Goal: Task Accomplishment & Management: Use online tool/utility

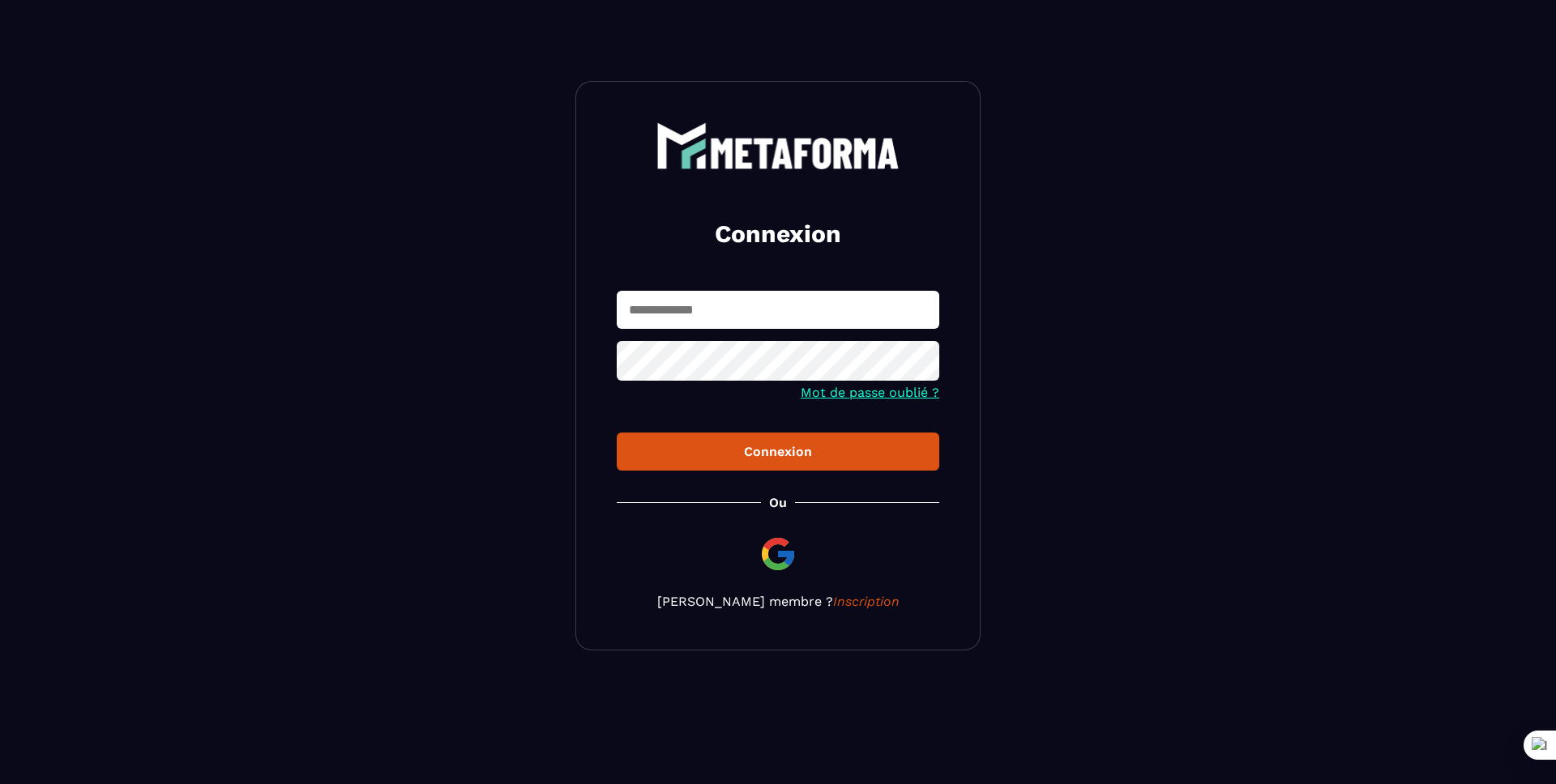
click at [678, 309] on input "text" at bounding box center [778, 310] width 323 height 38
type input "*"
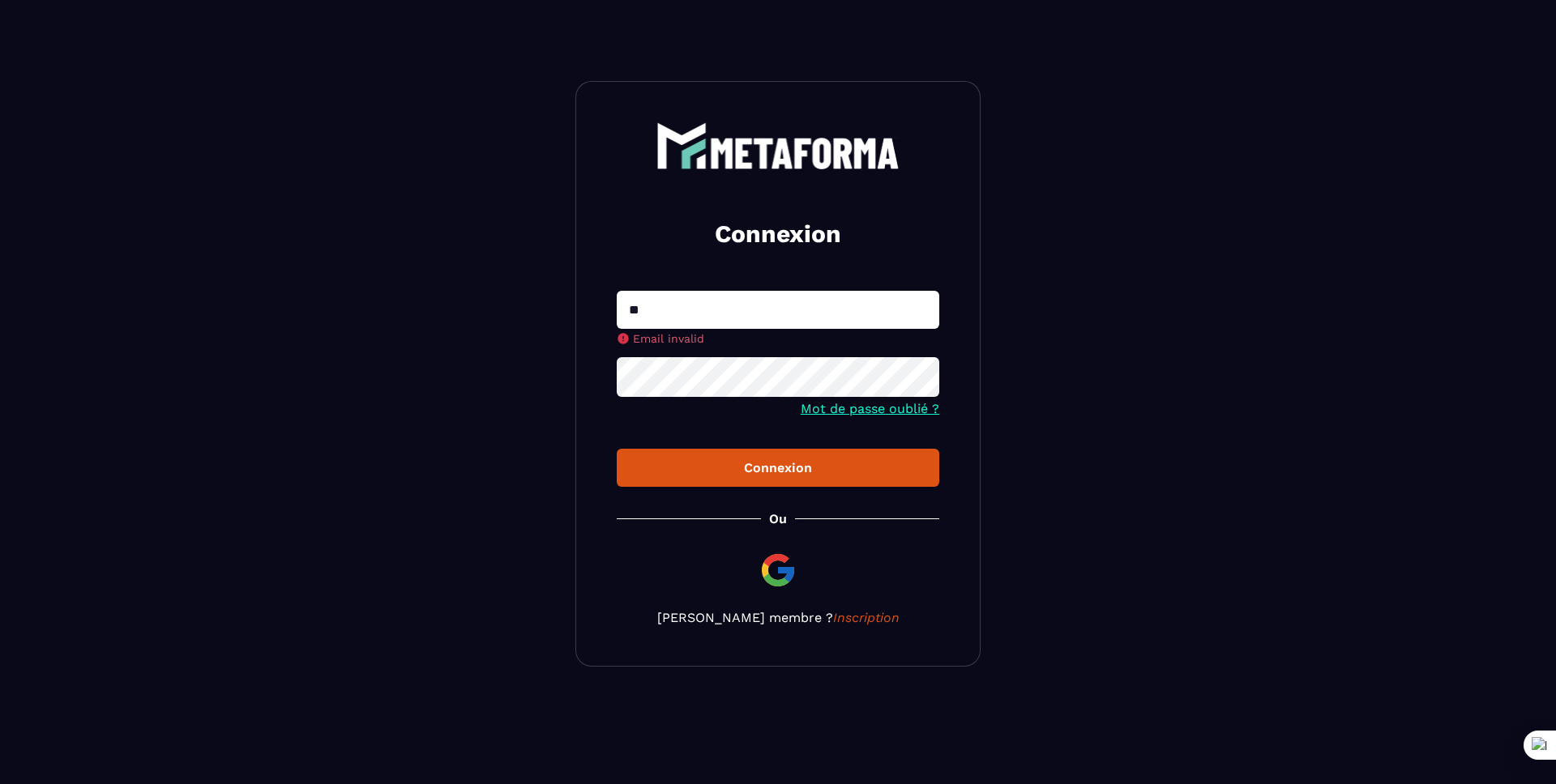
type input "**********"
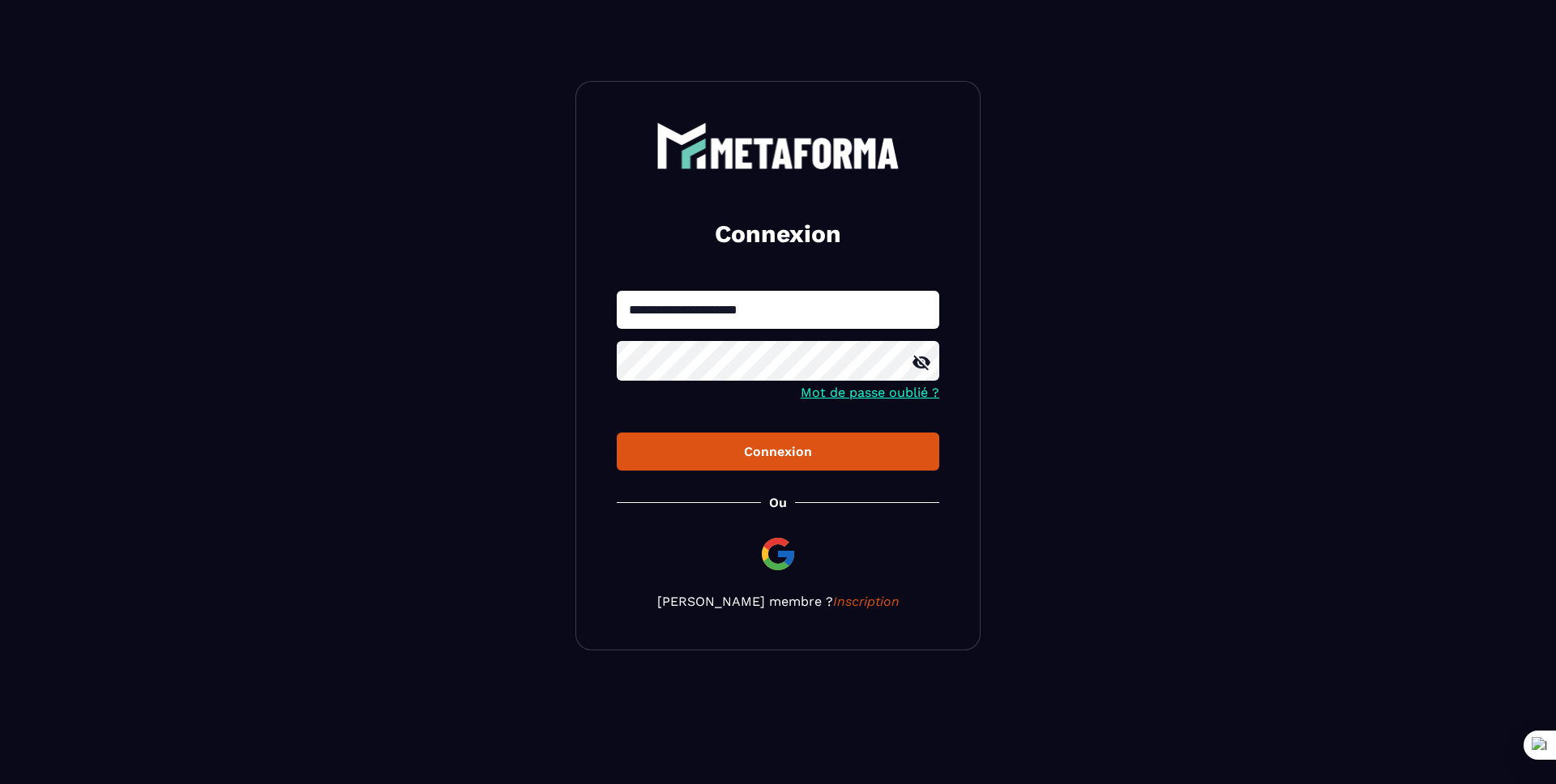
click at [617, 433] on button "Connexion" at bounding box center [778, 452] width 323 height 38
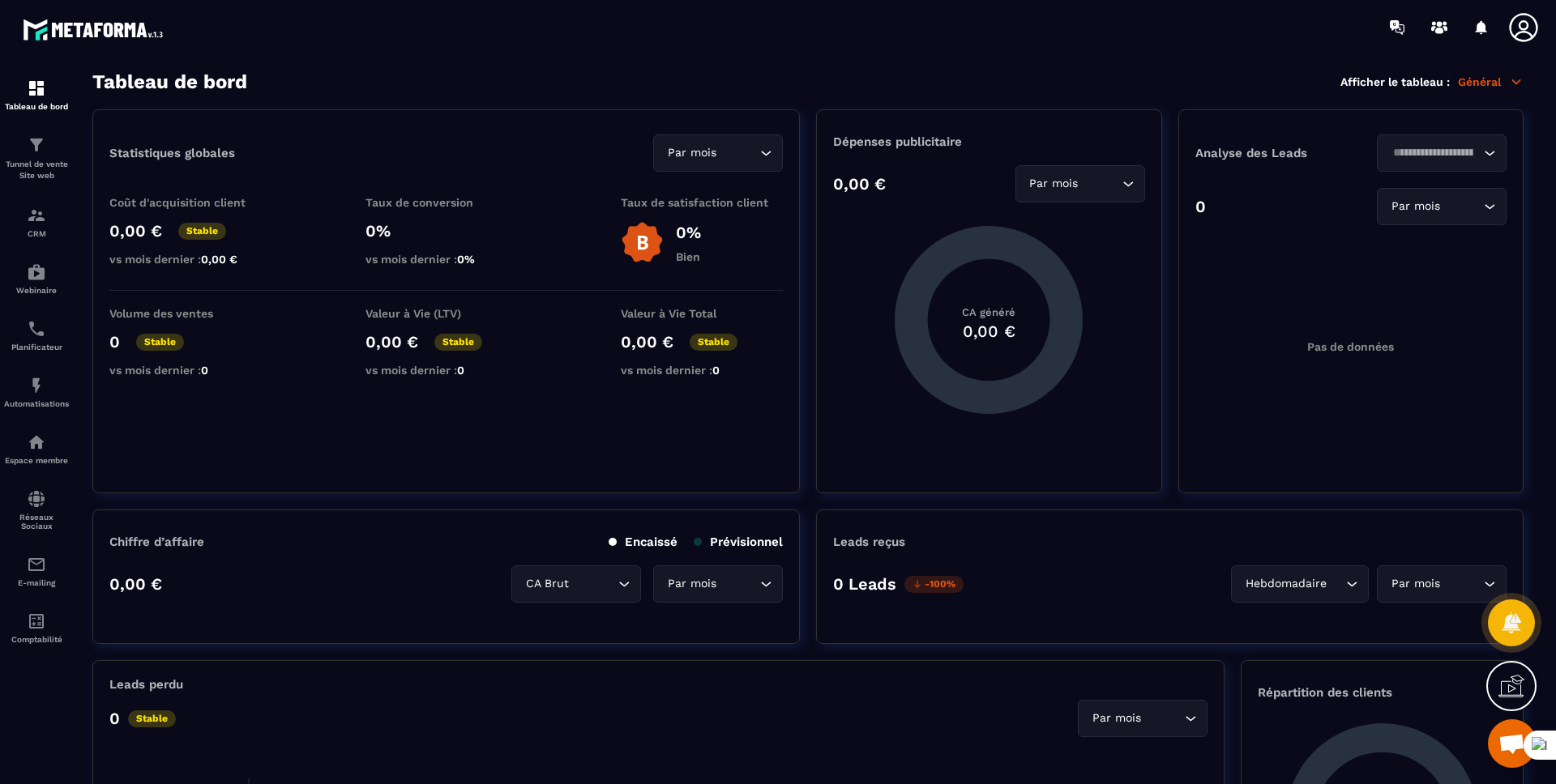
click at [1528, 17] on icon at bounding box center [1524, 28] width 32 height 32
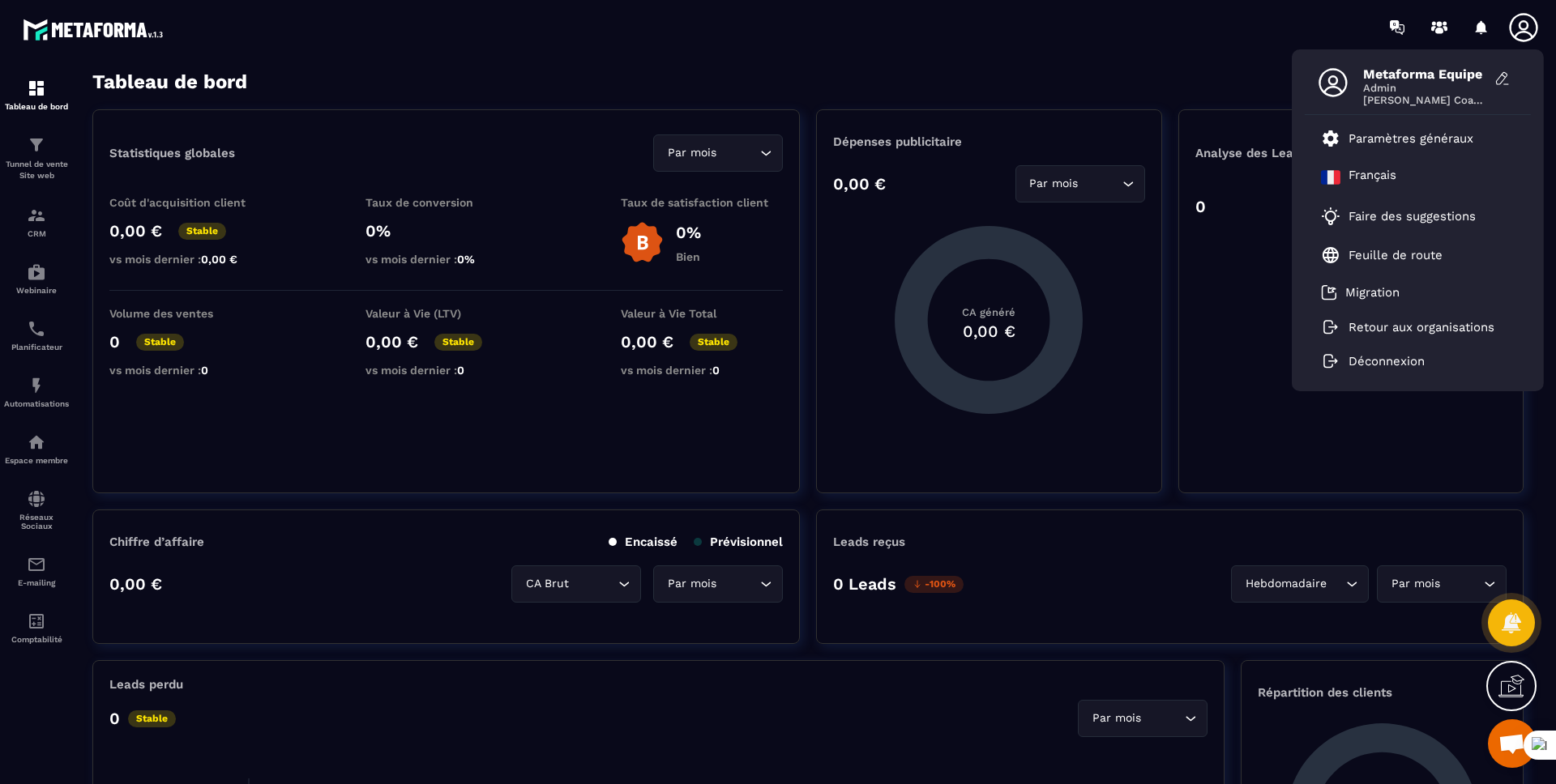
click at [1046, 98] on section "Tableau de bord Afficher le tableau : Général Statistiques globales Par mois Lo…" at bounding box center [808, 428] width 1463 height 714
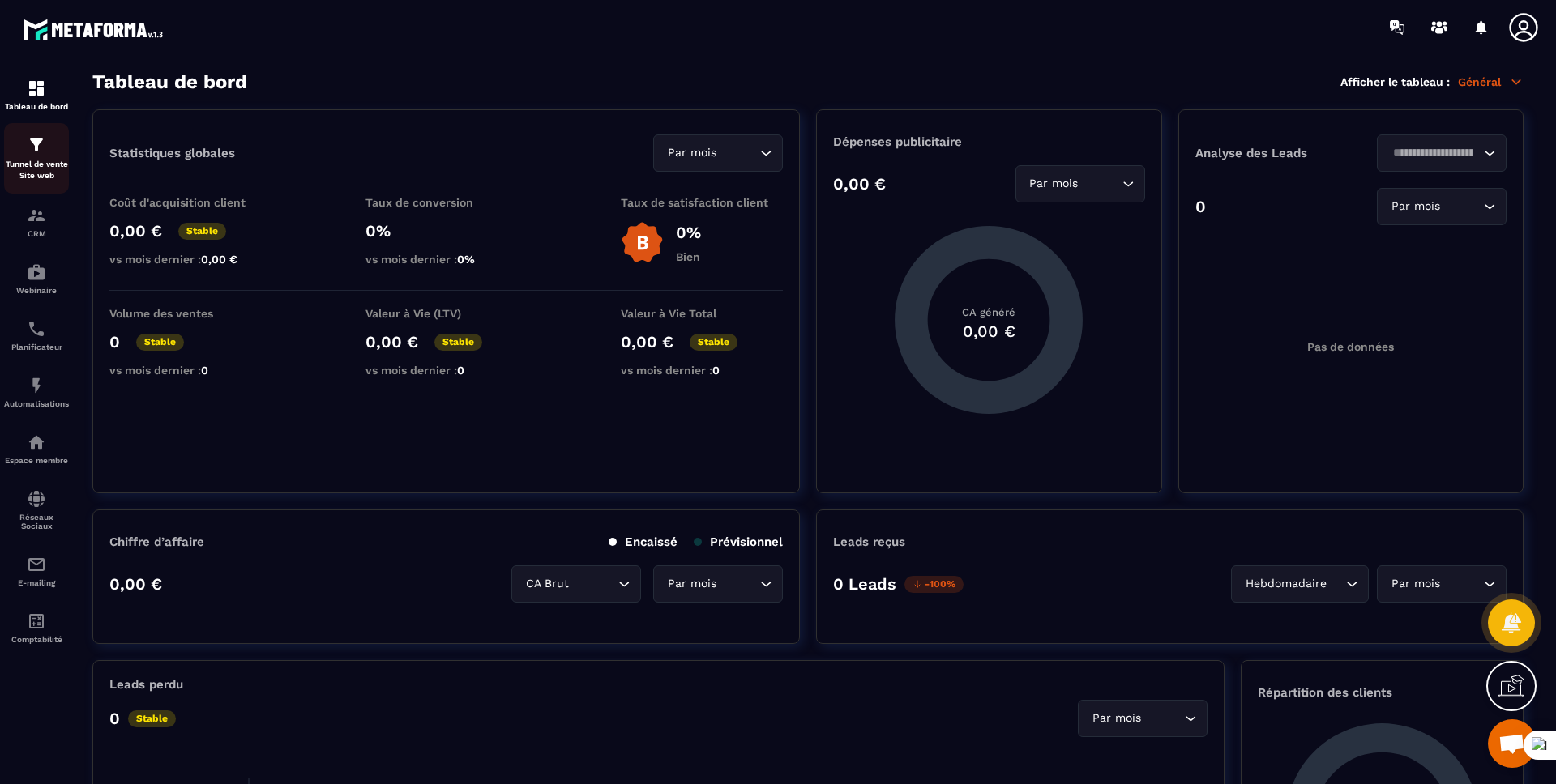
click at [43, 159] on p "Tunnel de vente Site web" at bounding box center [36, 170] width 65 height 23
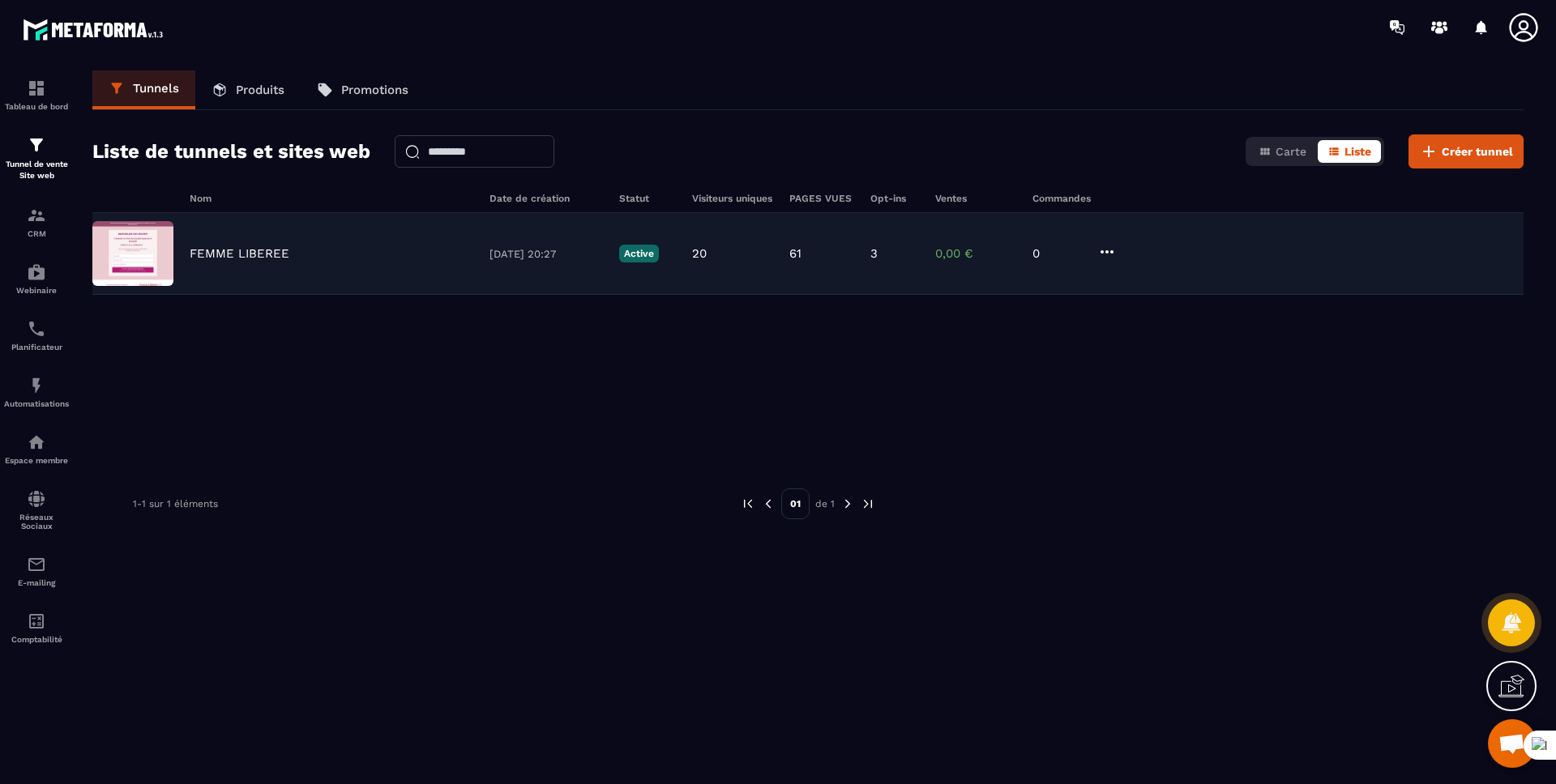
click at [200, 244] on div "FEMME LIBEREE 12/06/2025 20:27 Active 20 61 3 0,00 € 0" at bounding box center [808, 254] width 1431 height 82
click at [199, 253] on p "FEMME LIBEREE" at bounding box center [240, 253] width 99 height 14
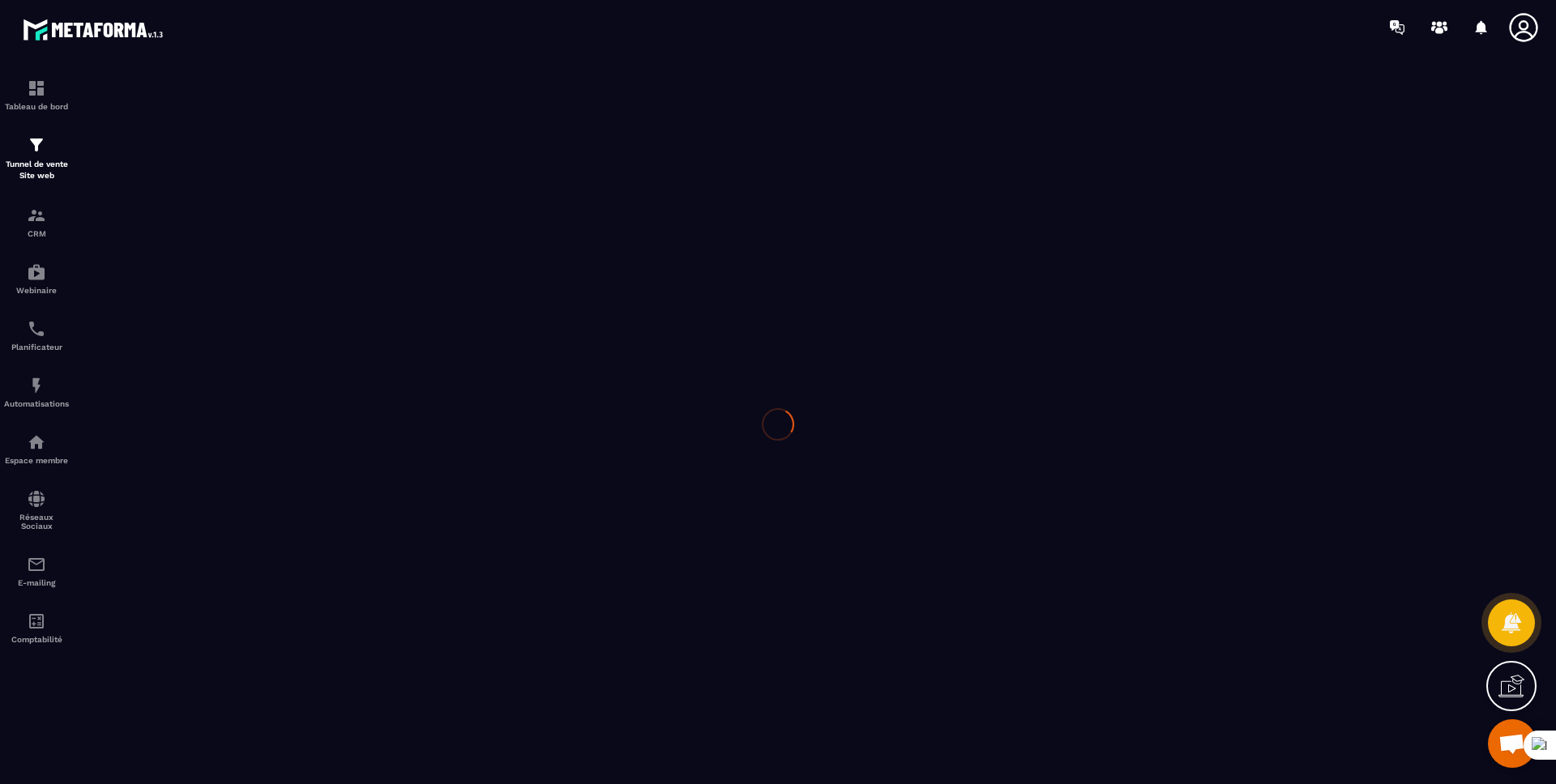
click at [199, 253] on div at bounding box center [778, 424] width 1556 height 740
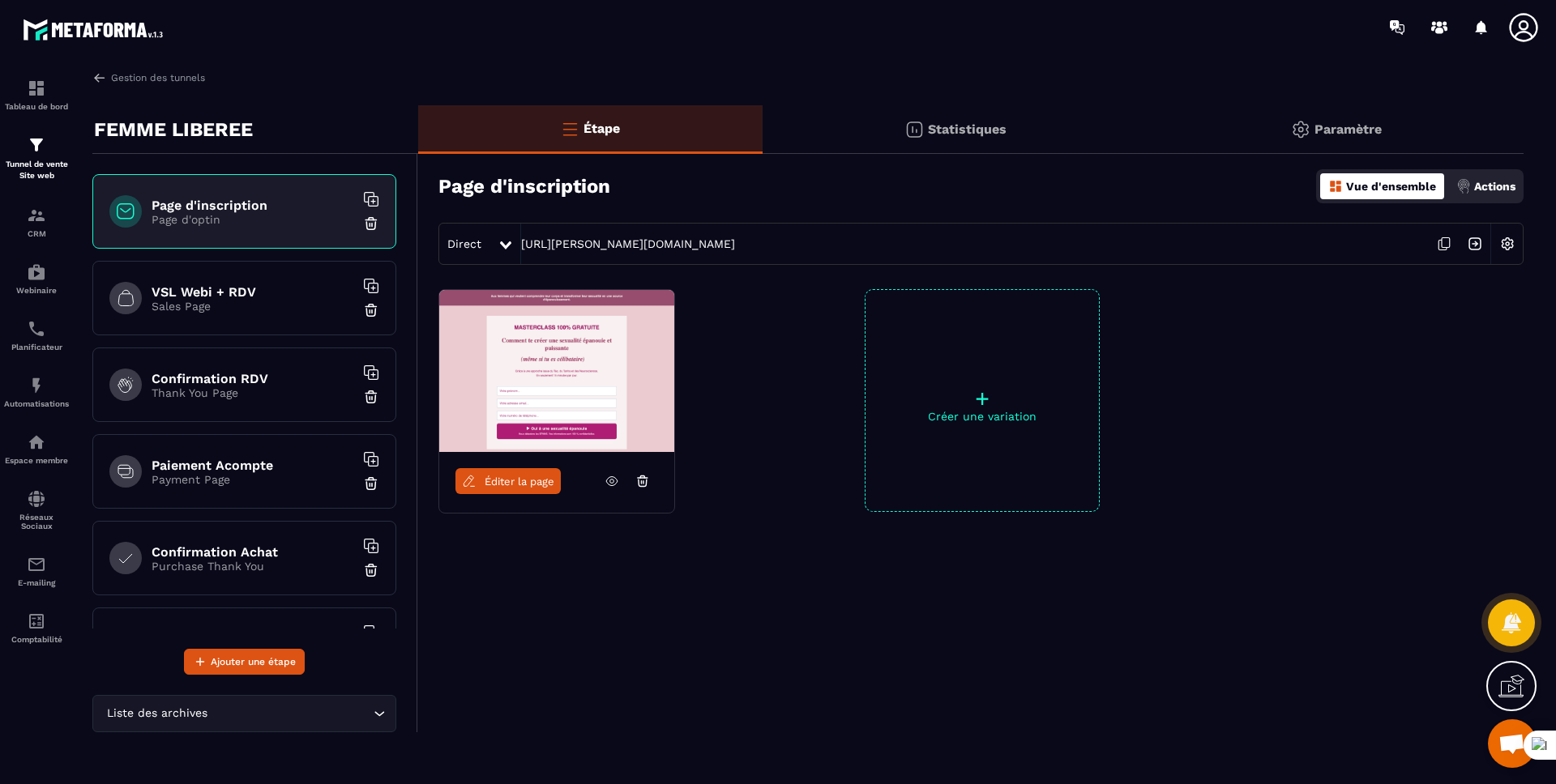
click at [490, 481] on span "Éditer la page" at bounding box center [519, 481] width 70 height 12
